Goal: Register for event/course

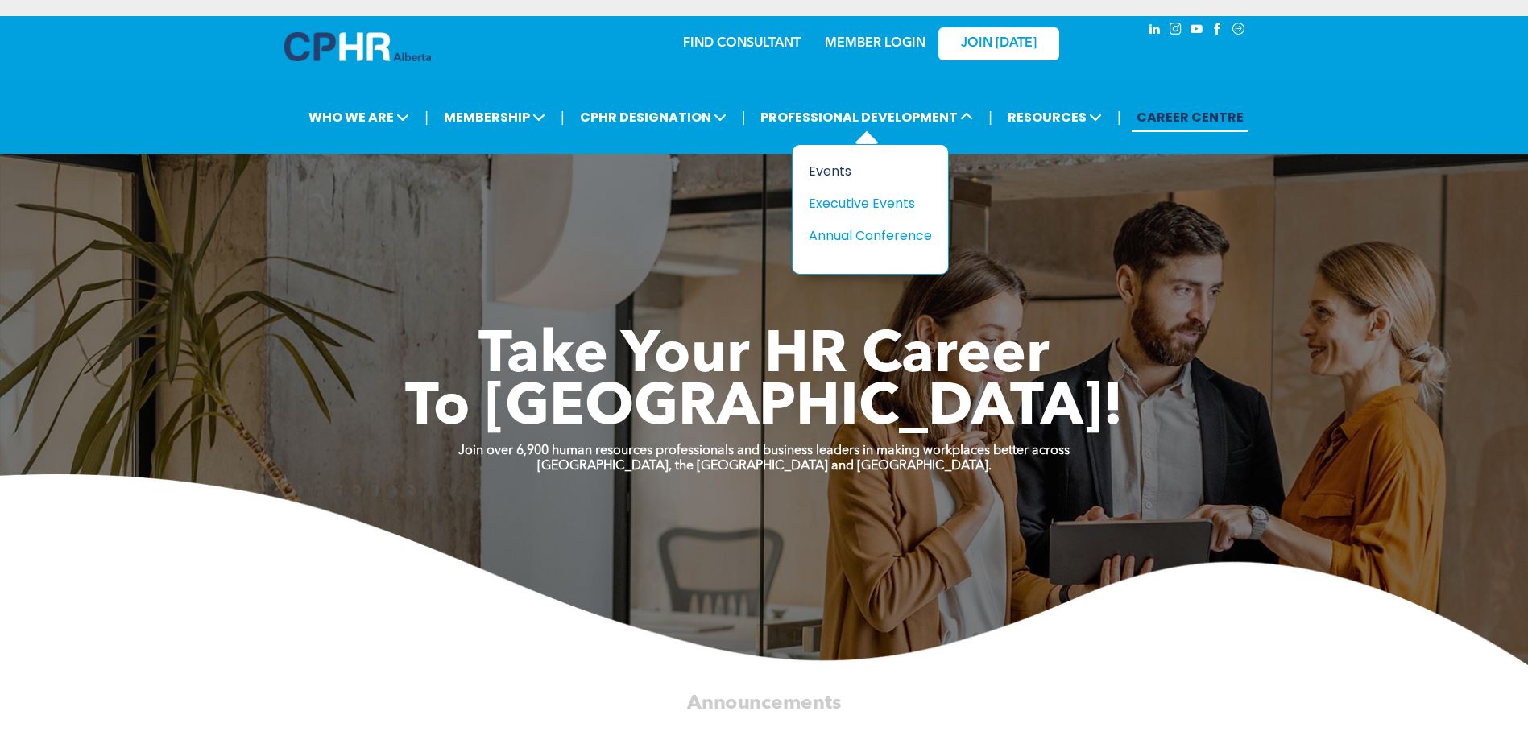
click at [839, 174] on div "Events" at bounding box center [864, 171] width 111 height 20
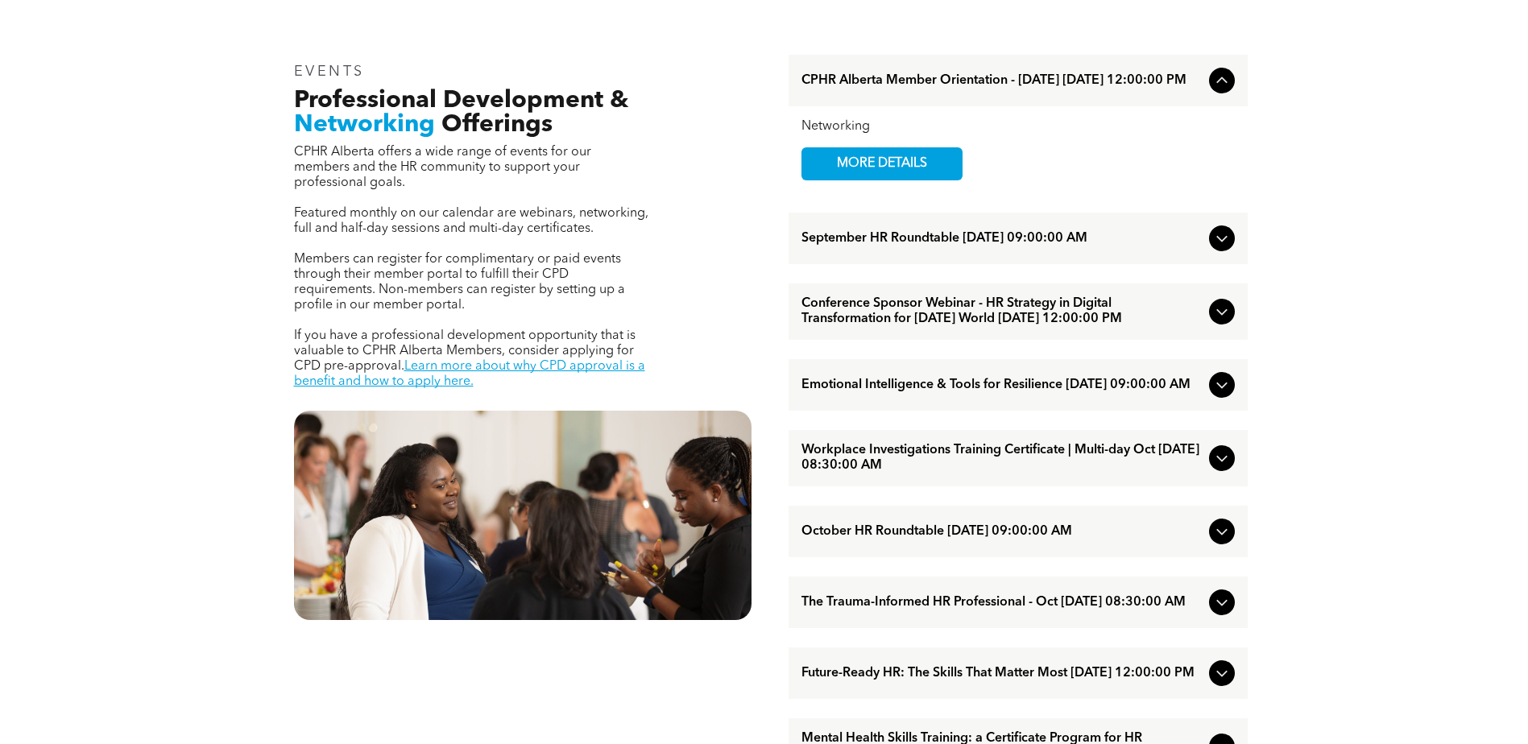
scroll to position [725, 0]
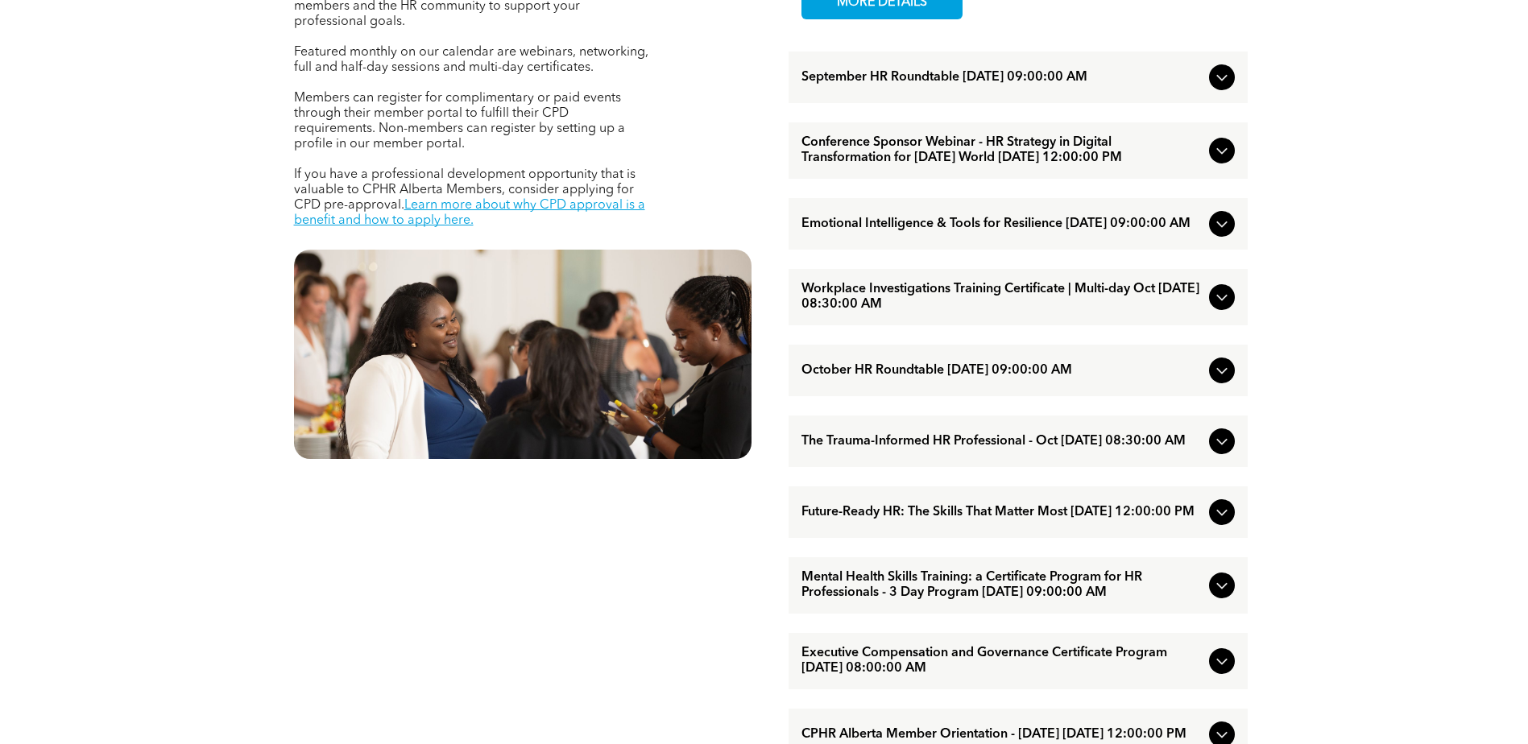
click at [960, 450] on span "The Trauma-Informed HR Professional - Oct [DATE] 08:30:00 AM" at bounding box center [1002, 441] width 401 height 15
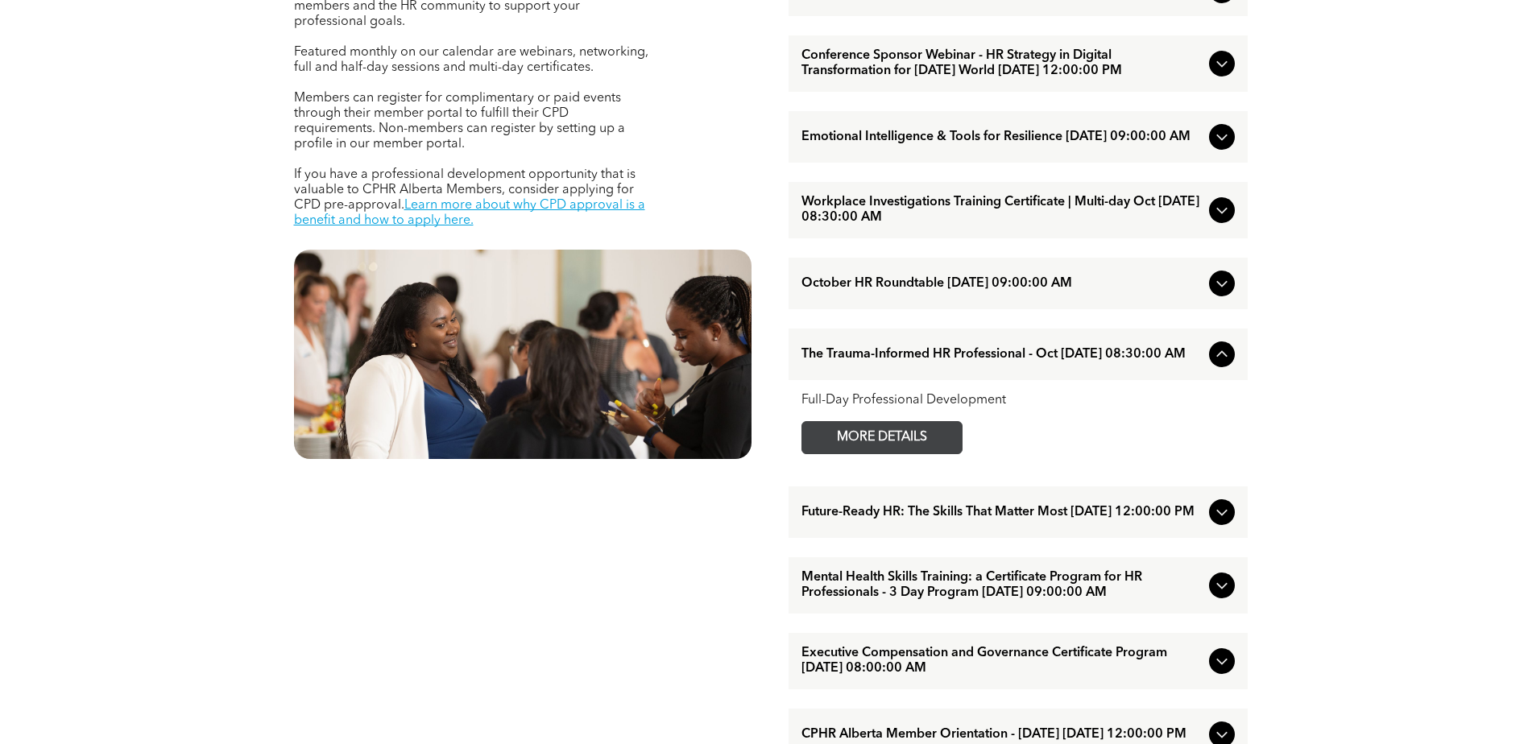
click at [914, 454] on span "MORE DETAILS" at bounding box center [882, 437] width 127 height 31
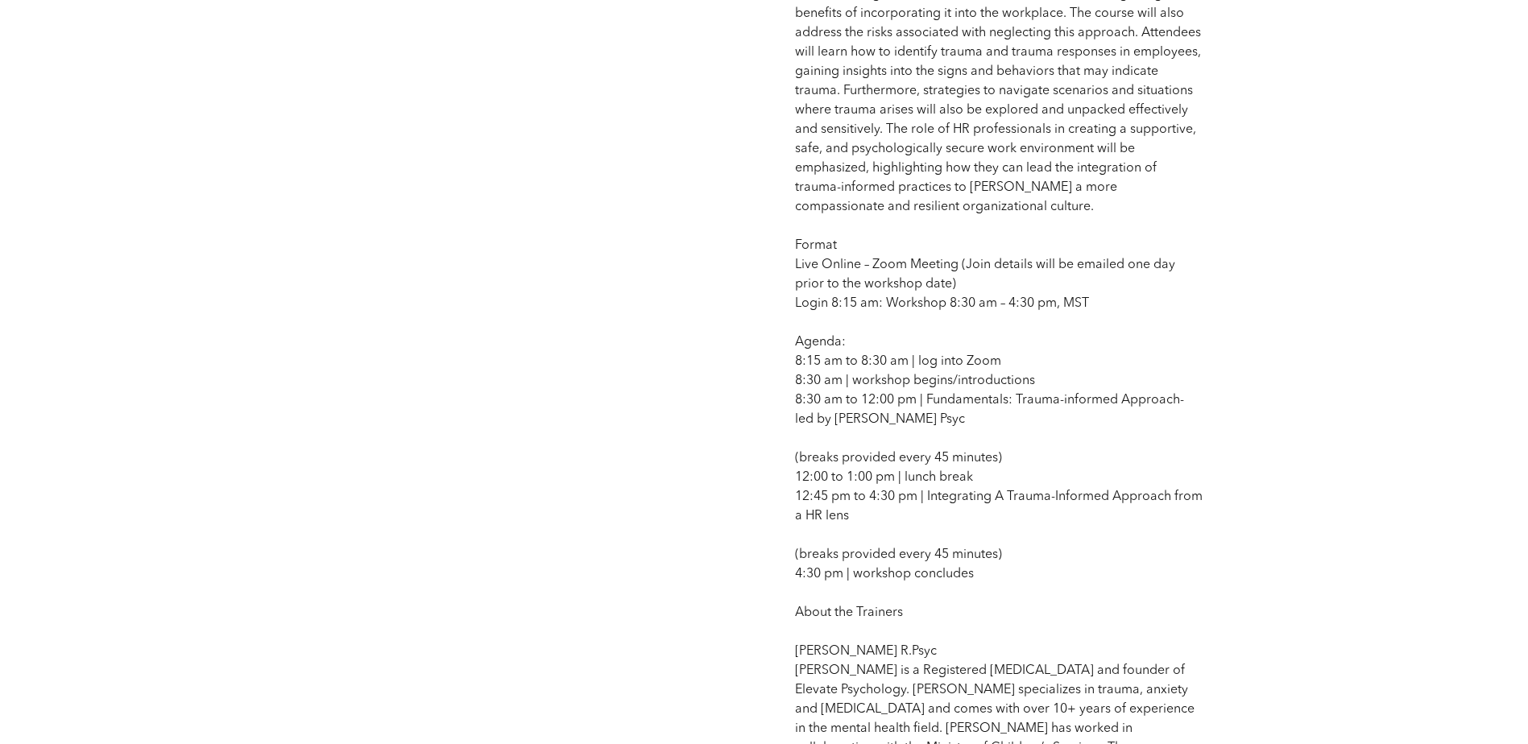
scroll to position [967, 0]
